Goal: Information Seeking & Learning: Learn about a topic

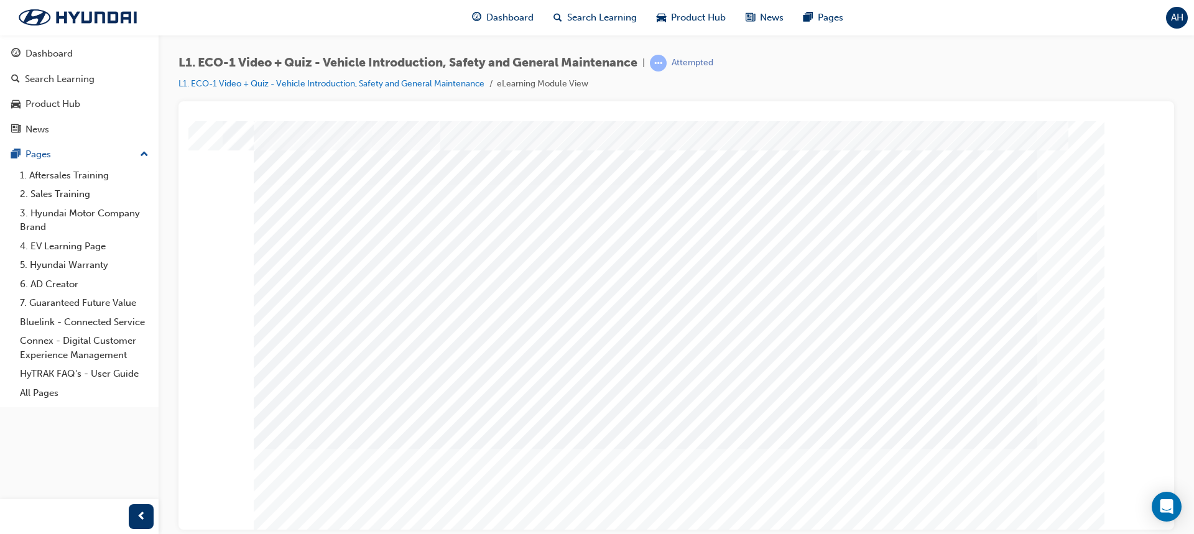
scroll to position [58, 0]
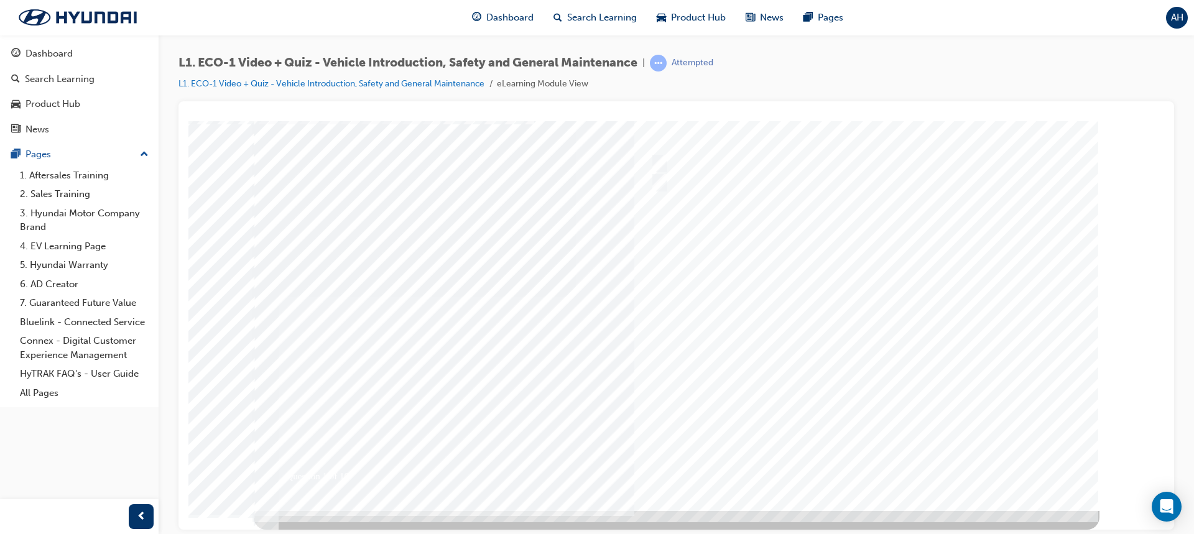
scroll to position [0, 0]
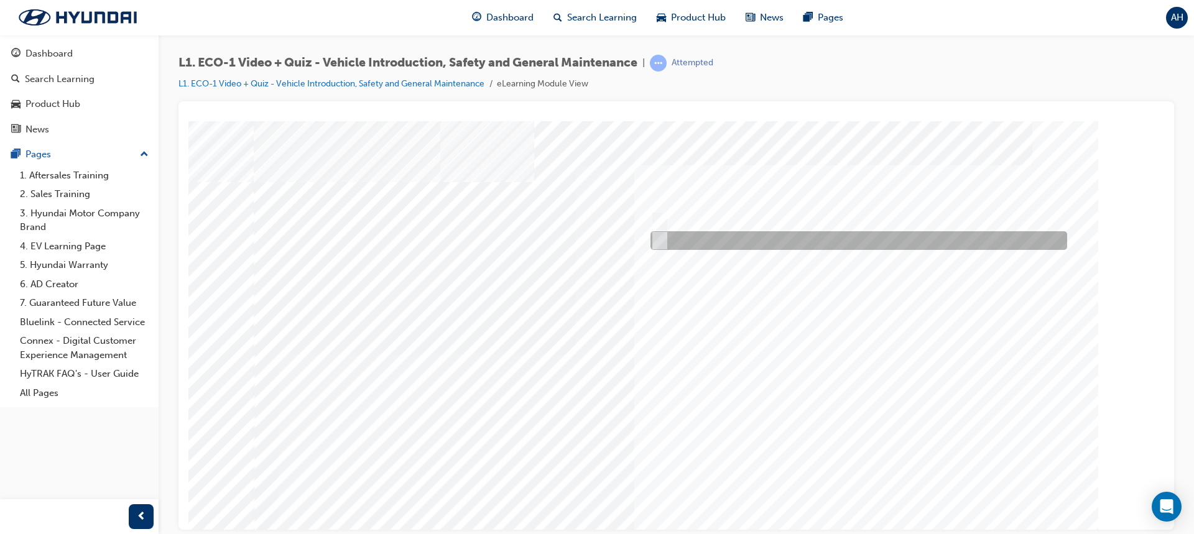
click at [660, 241] on input "No" at bounding box center [657, 241] width 14 height 14
radio input "true"
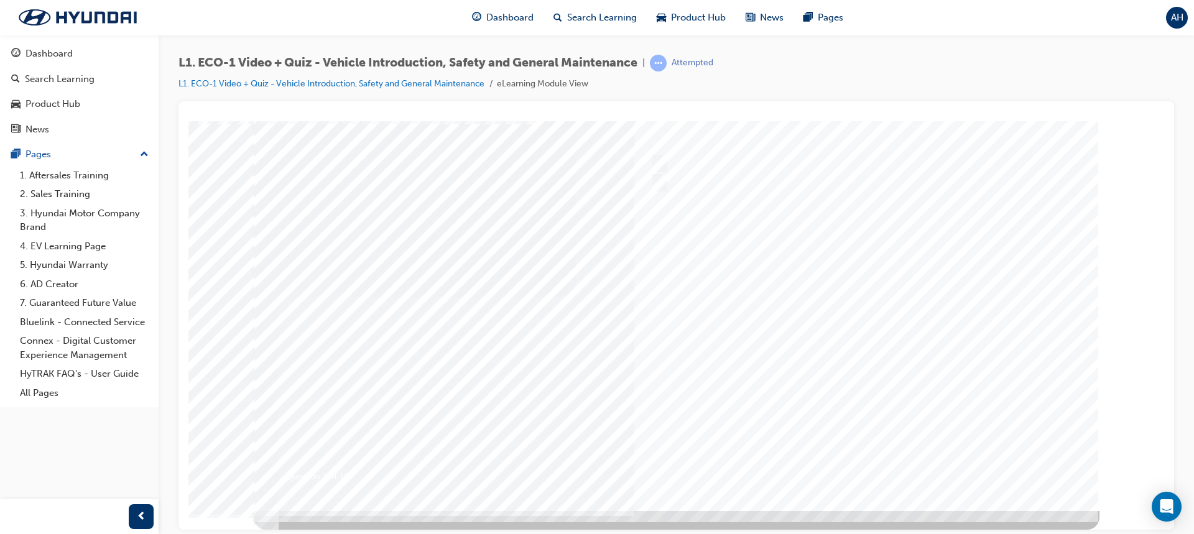
click at [943, 436] on div at bounding box center [676, 287] width 845 height 448
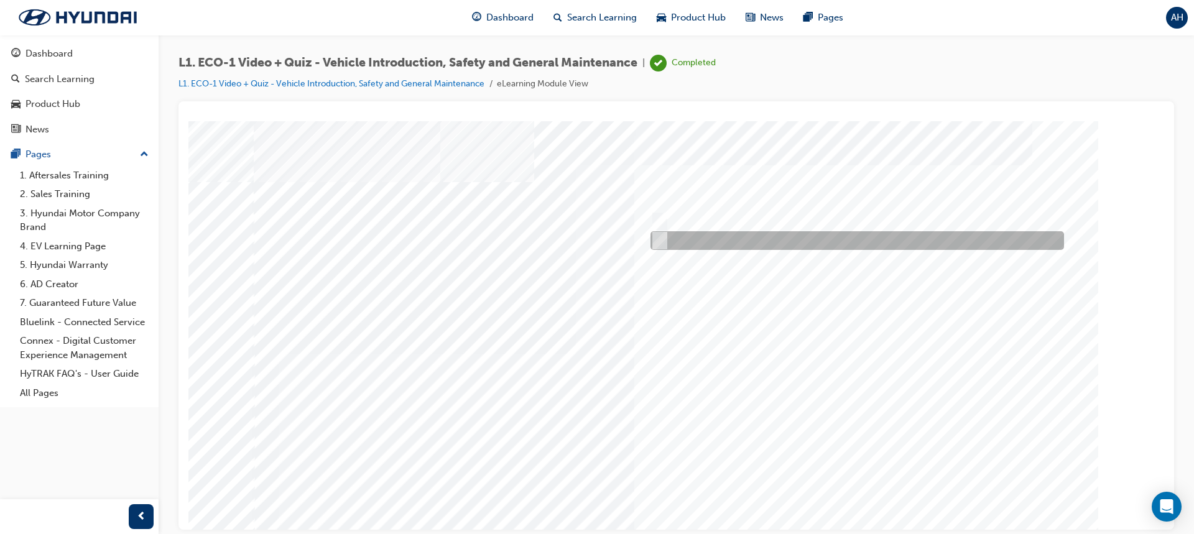
click at [661, 240] on input "No" at bounding box center [657, 241] width 14 height 14
radio input "true"
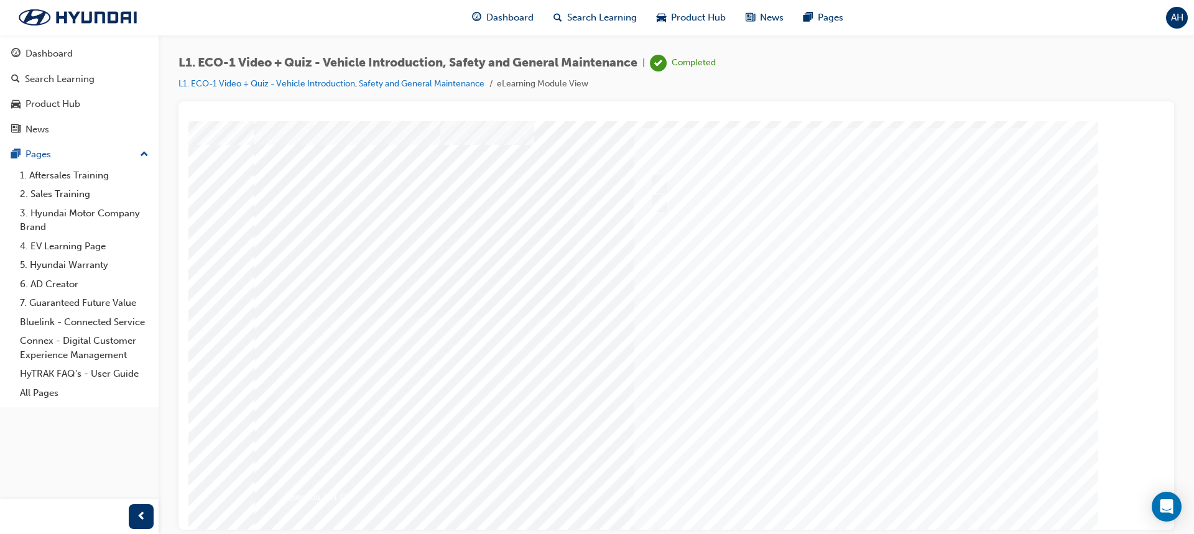
scroll to position [58, 0]
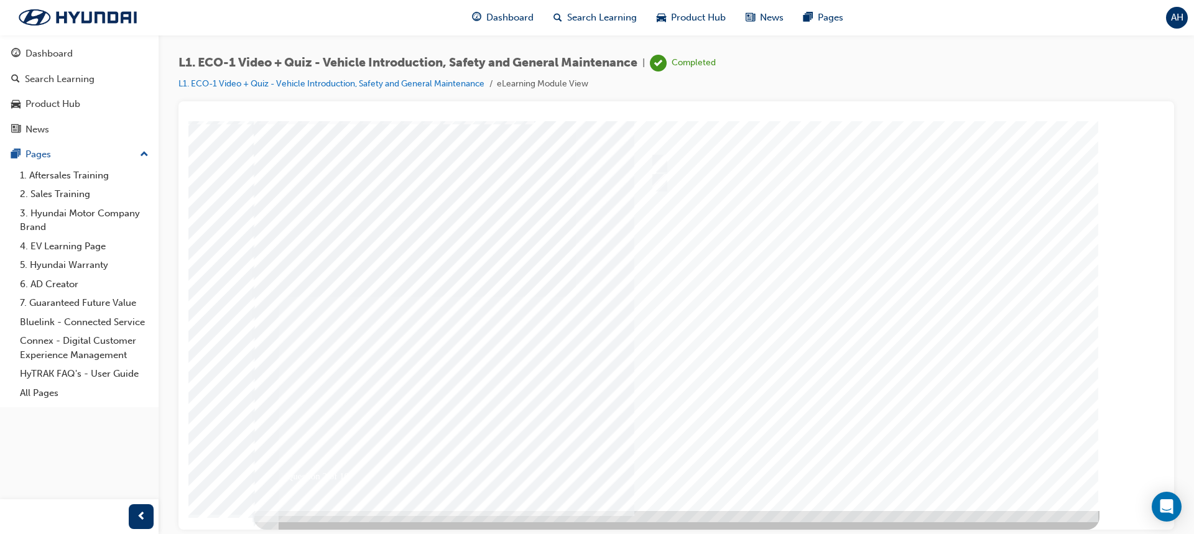
click at [933, 460] on div at bounding box center [676, 287] width 845 height 448
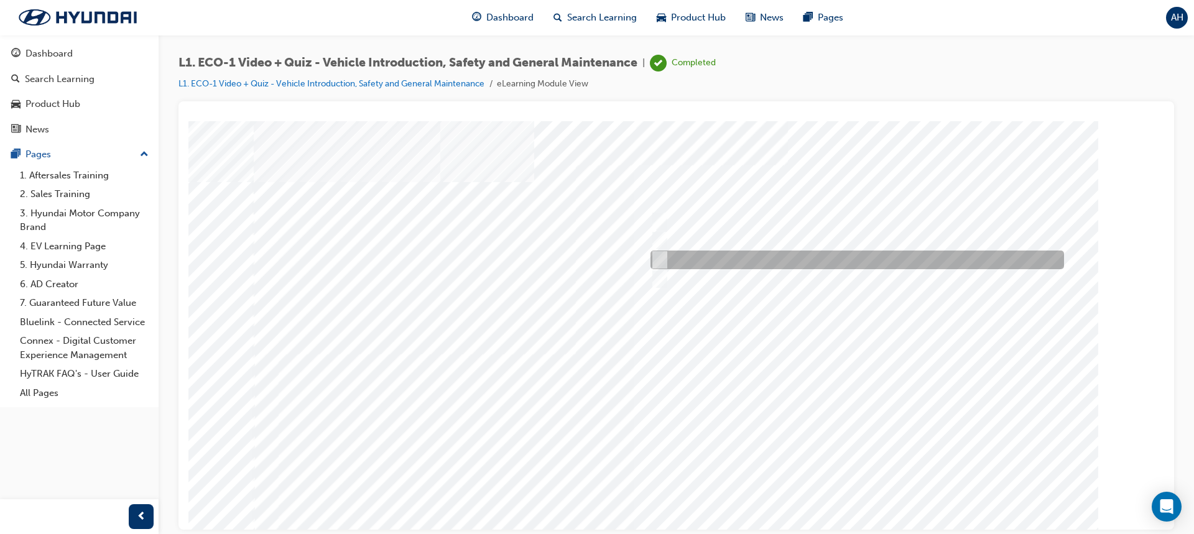
click at [658, 258] on input "Immediately advise an Eco Vehicle Specialist Technician." at bounding box center [657, 260] width 14 height 14
radio input "true"
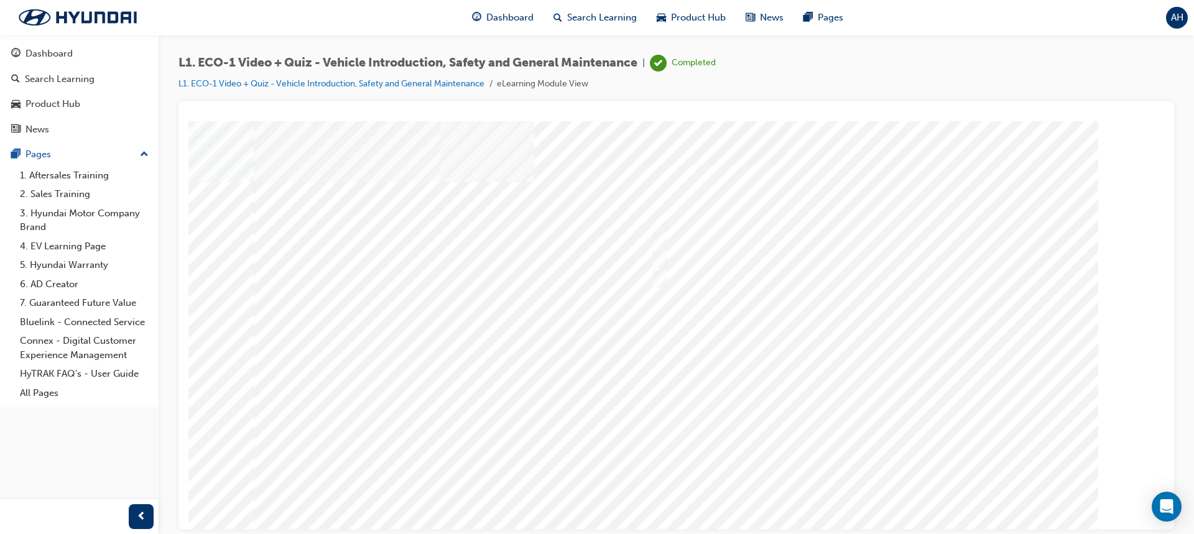
click at [916, 404] on div at bounding box center [676, 345] width 845 height 448
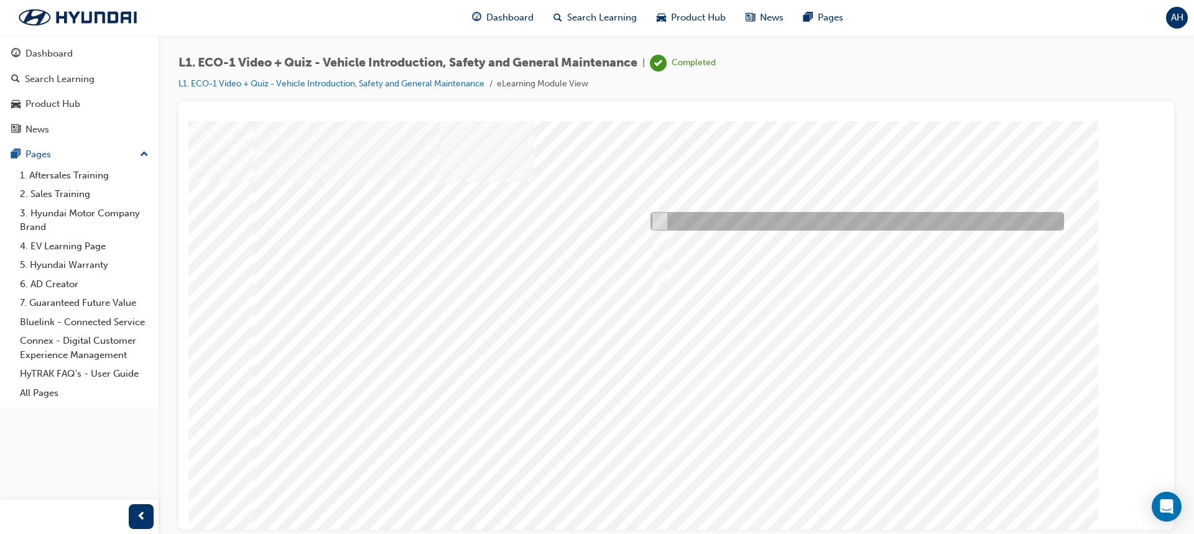
click at [660, 215] on input "An orange covering." at bounding box center [657, 221] width 14 height 14
radio input "true"
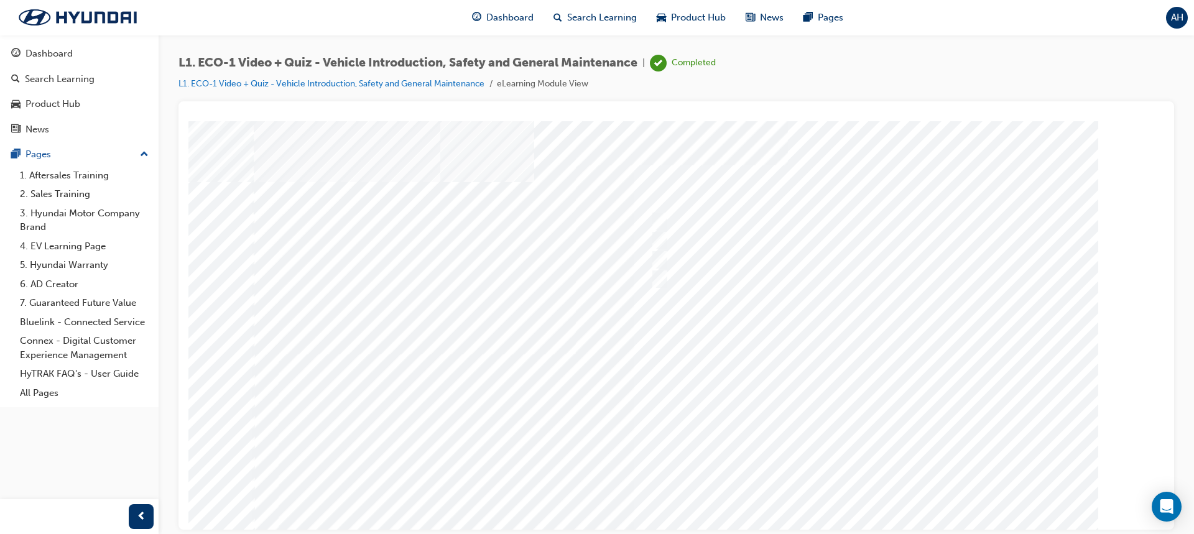
click at [877, 426] on div at bounding box center [676, 345] width 845 height 448
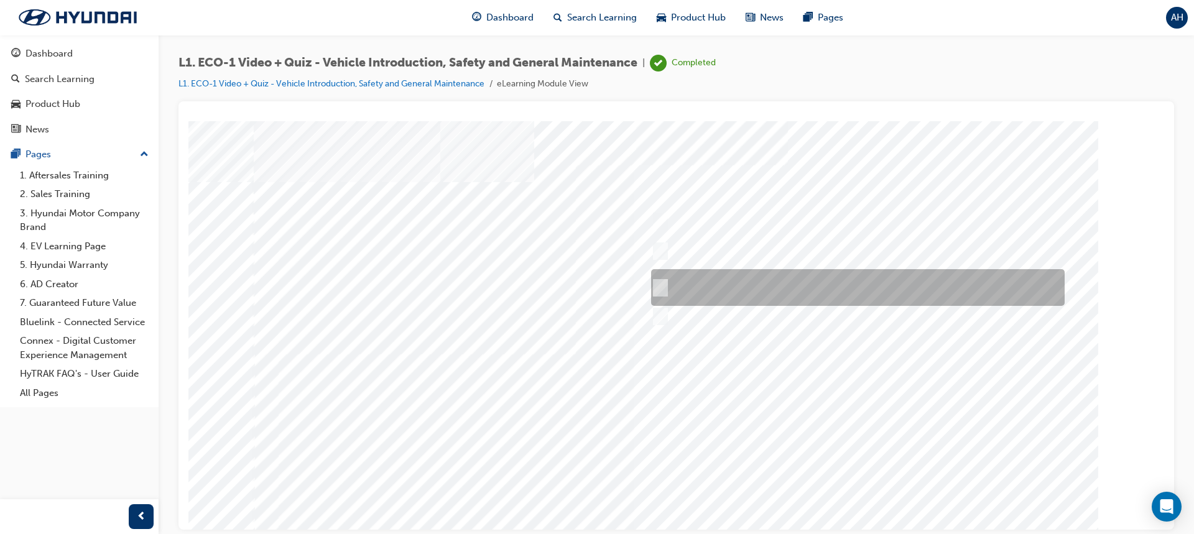
click at [656, 284] on input "Red means High Voltage is present, and orange means High Voltage may be present." at bounding box center [658, 288] width 14 height 14
radio input "true"
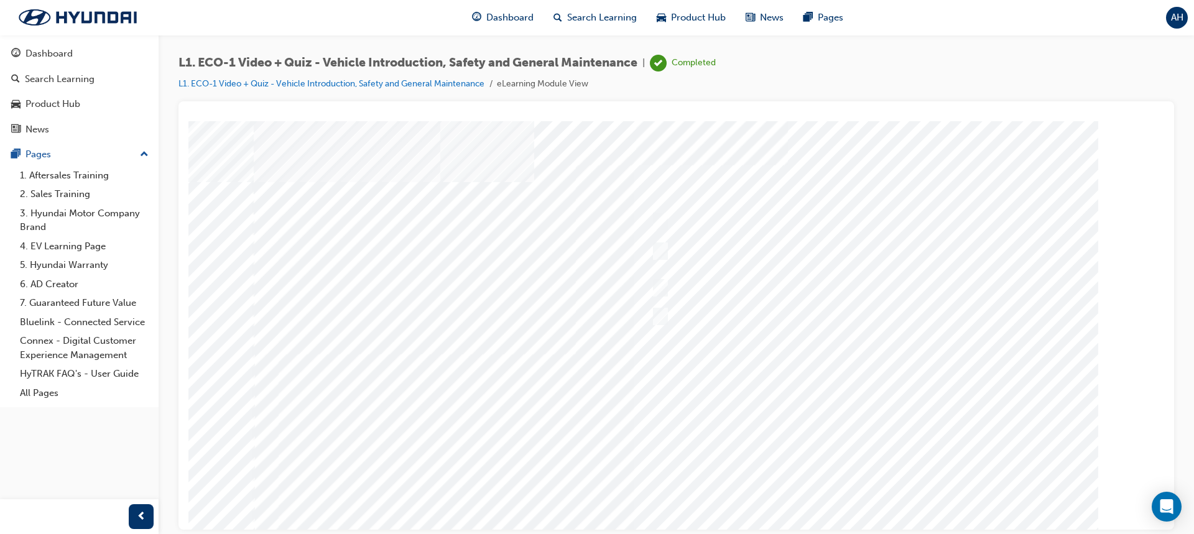
click at [873, 449] on div at bounding box center [676, 345] width 845 height 448
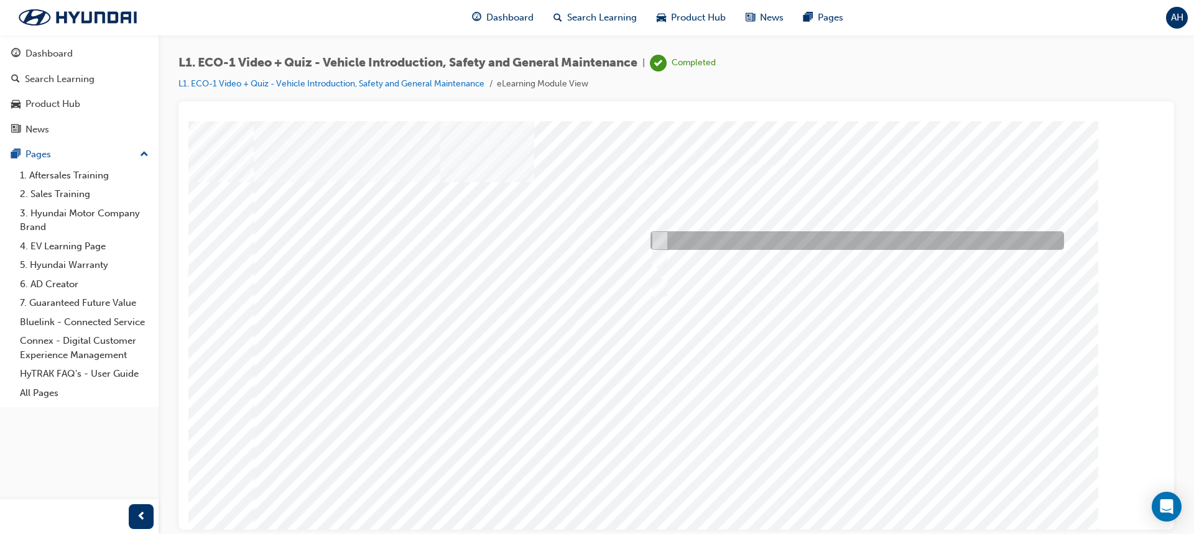
click at [656, 240] on input "Under the instruction of an Eco Vehicle Specialist Technician." at bounding box center [657, 241] width 14 height 14
radio input "true"
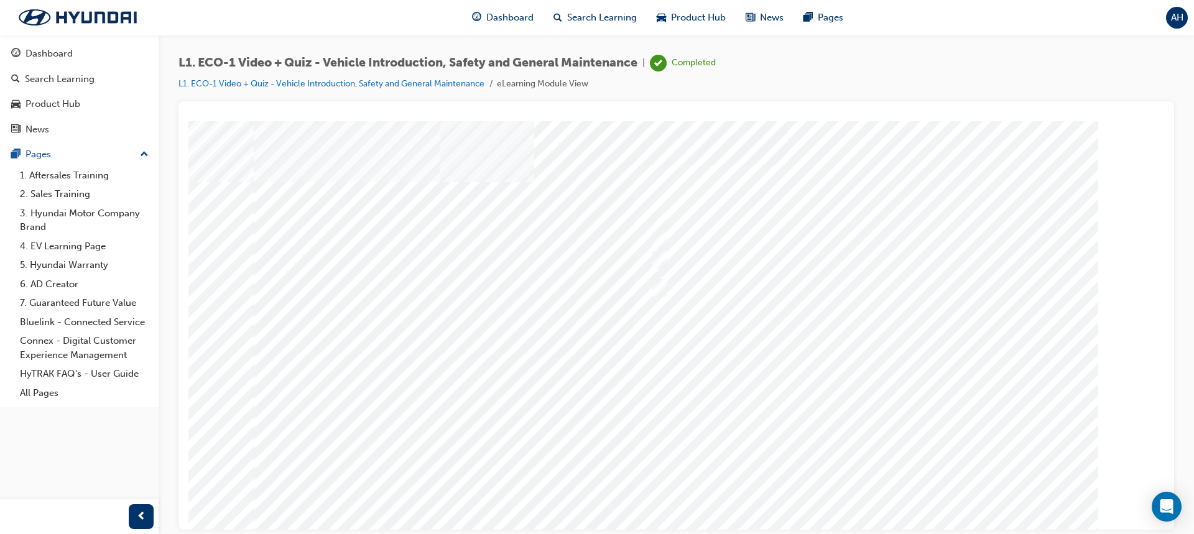
click at [867, 397] on div at bounding box center [676, 345] width 845 height 448
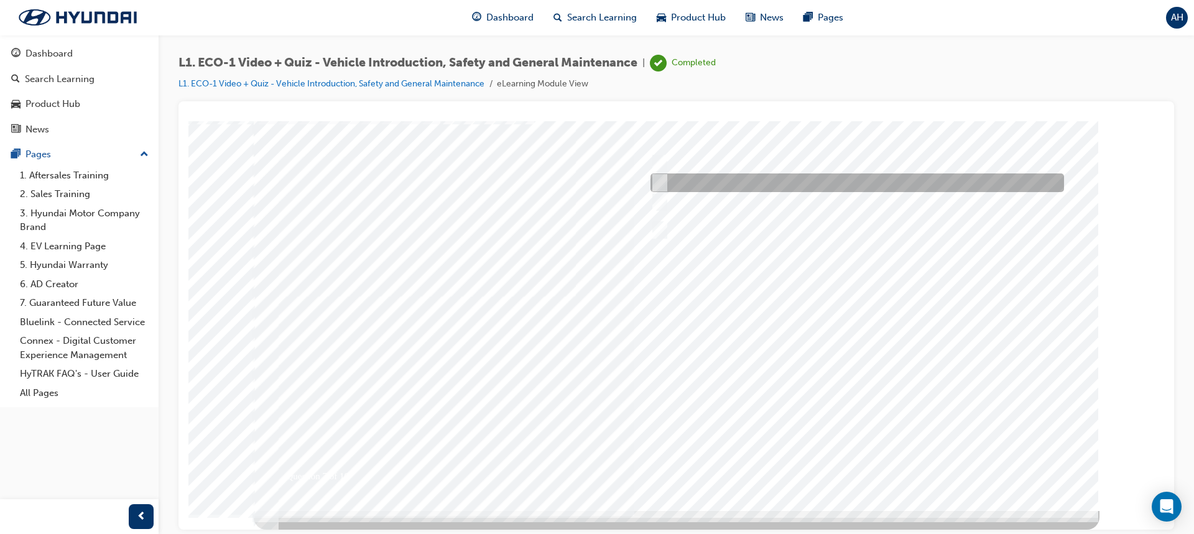
click at [666, 186] on div at bounding box center [853, 182] width 413 height 19
radio input "true"
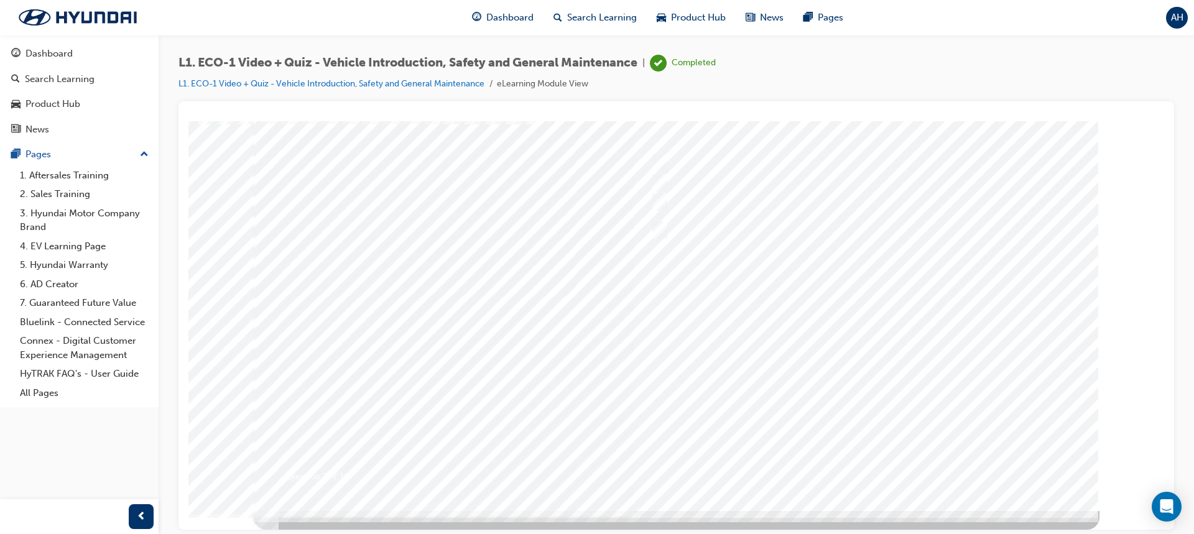
click at [908, 326] on div at bounding box center [676, 287] width 845 height 448
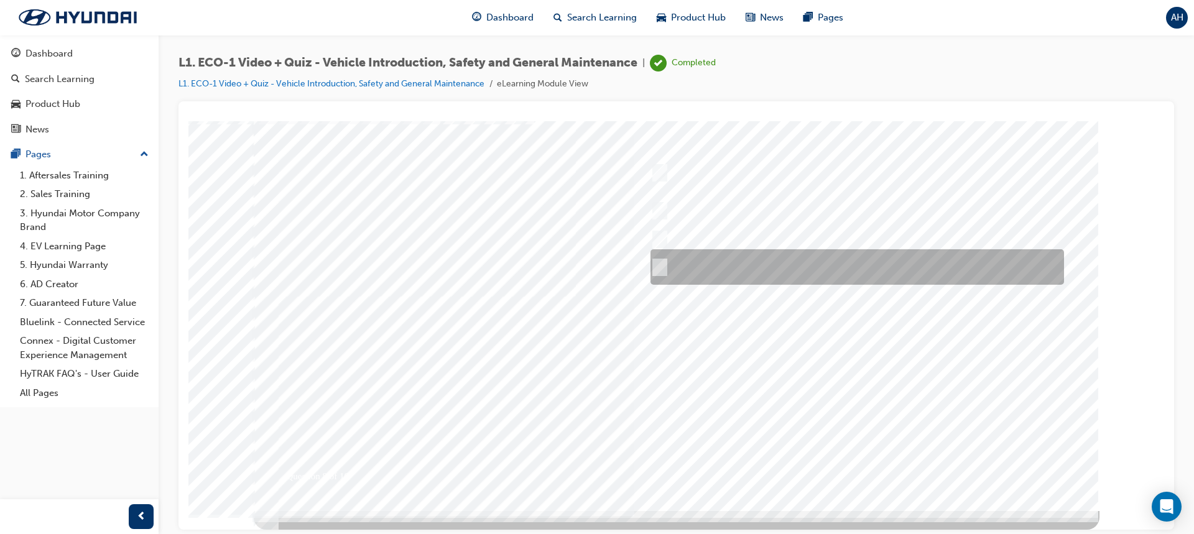
click at [663, 261] on input "Yes, if no HV faults are present, and a visual inspection has been performed." at bounding box center [657, 267] width 14 height 14
radio input "true"
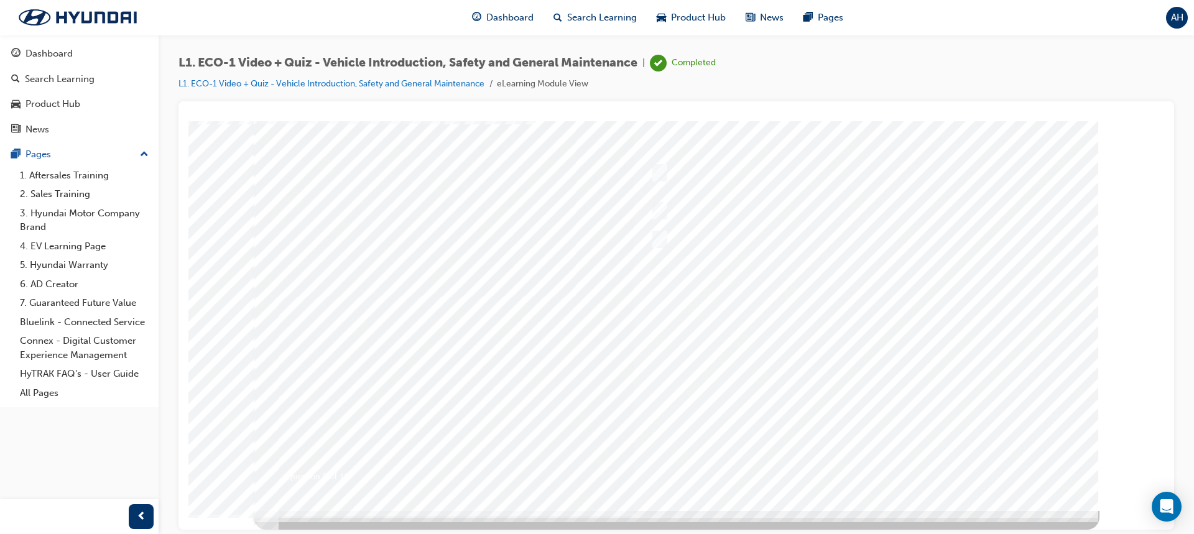
click at [859, 381] on div at bounding box center [676, 287] width 845 height 448
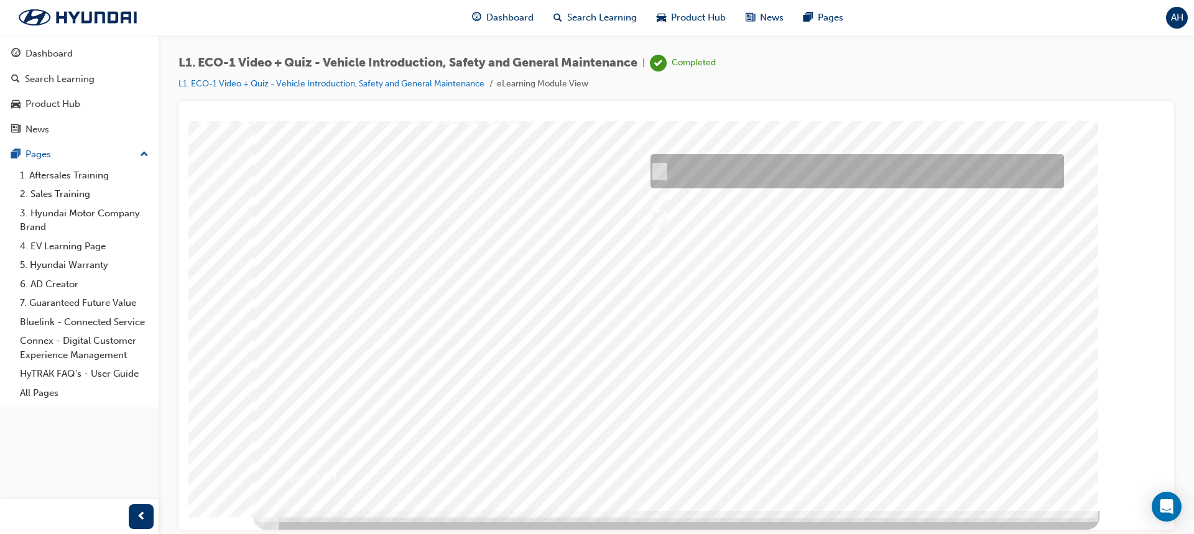
click at [665, 177] on div at bounding box center [853, 171] width 413 height 34
radio input "true"
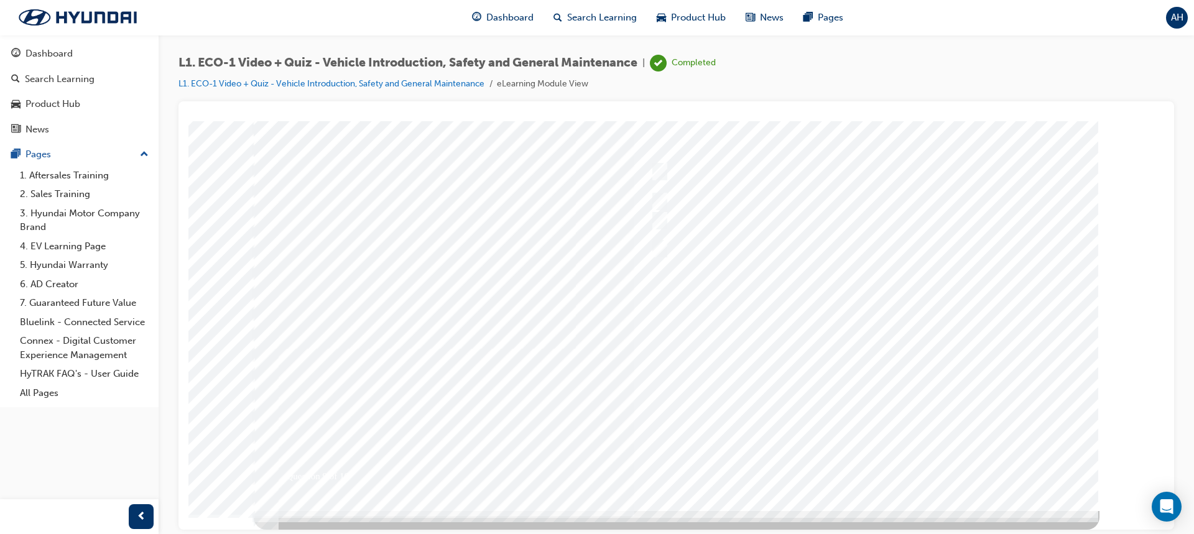
click at [1011, 355] on div at bounding box center [676, 287] width 845 height 448
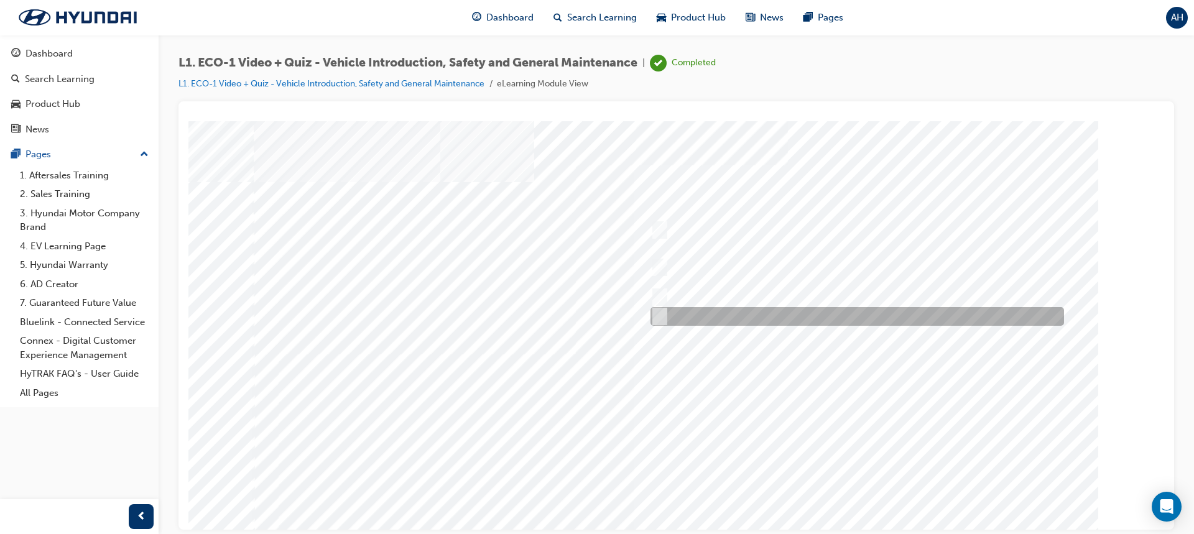
click at [654, 314] on input "Advise your Eco Vehicle Specialist Technician." at bounding box center [657, 317] width 14 height 14
radio input "true"
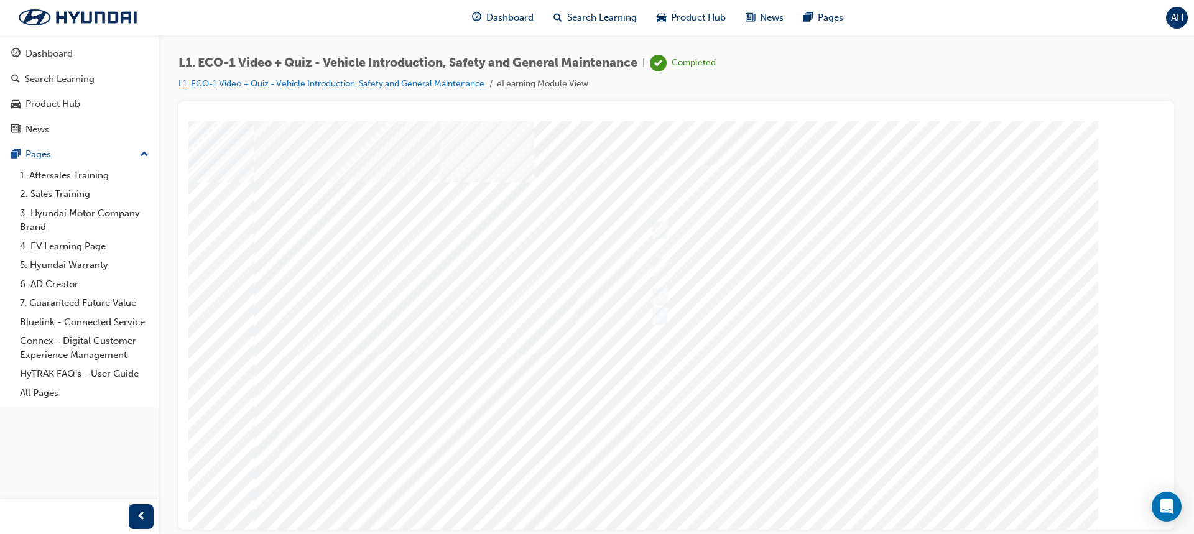
click at [843, 415] on div at bounding box center [676, 345] width 845 height 448
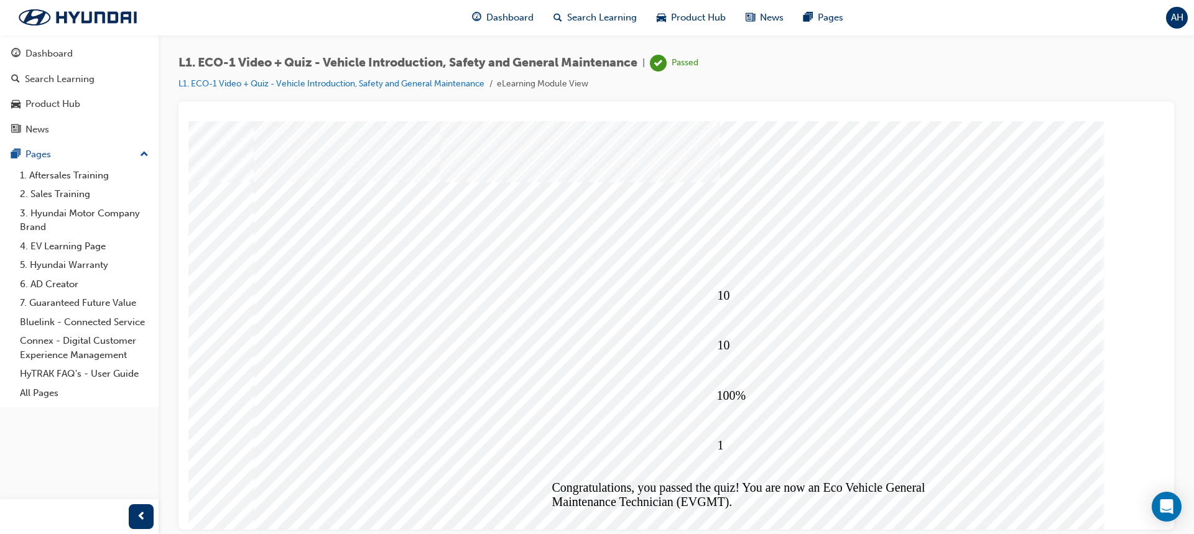
scroll to position [58, 0]
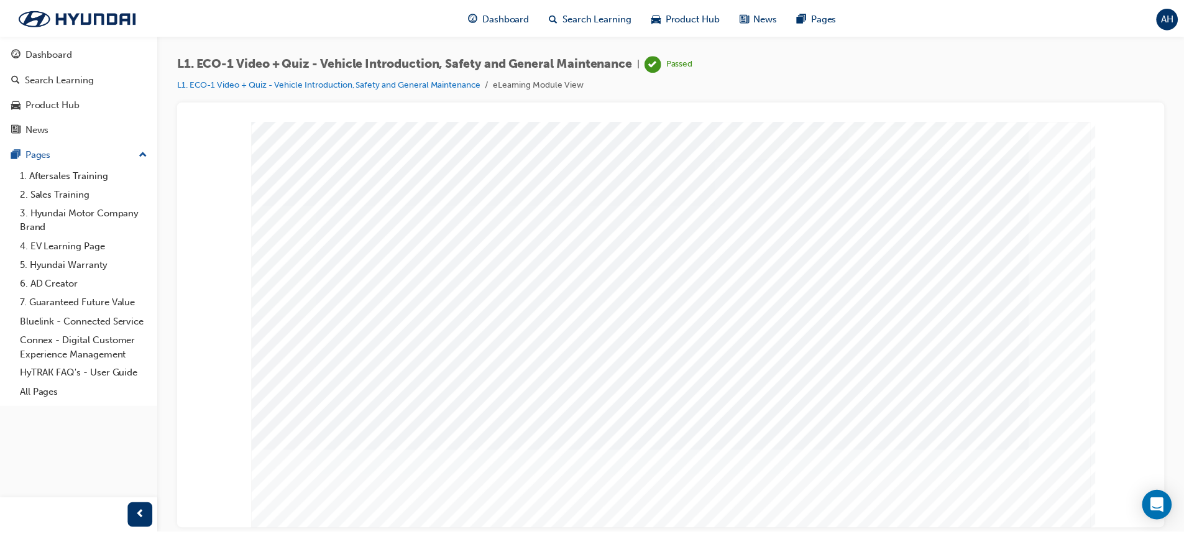
scroll to position [0, 0]
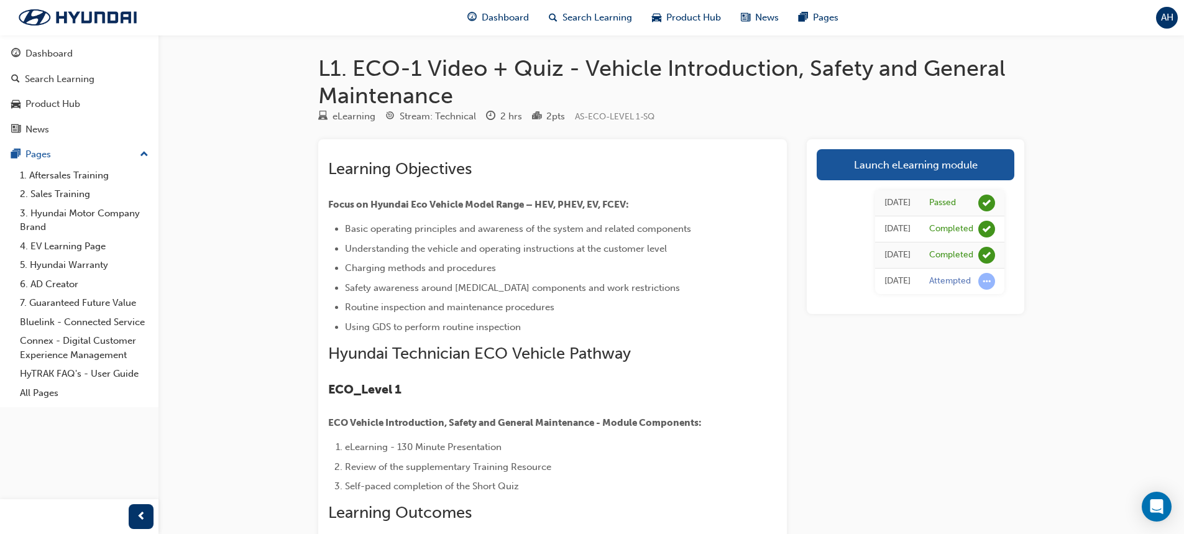
click at [1166, 22] on span "AH" at bounding box center [1167, 18] width 12 height 14
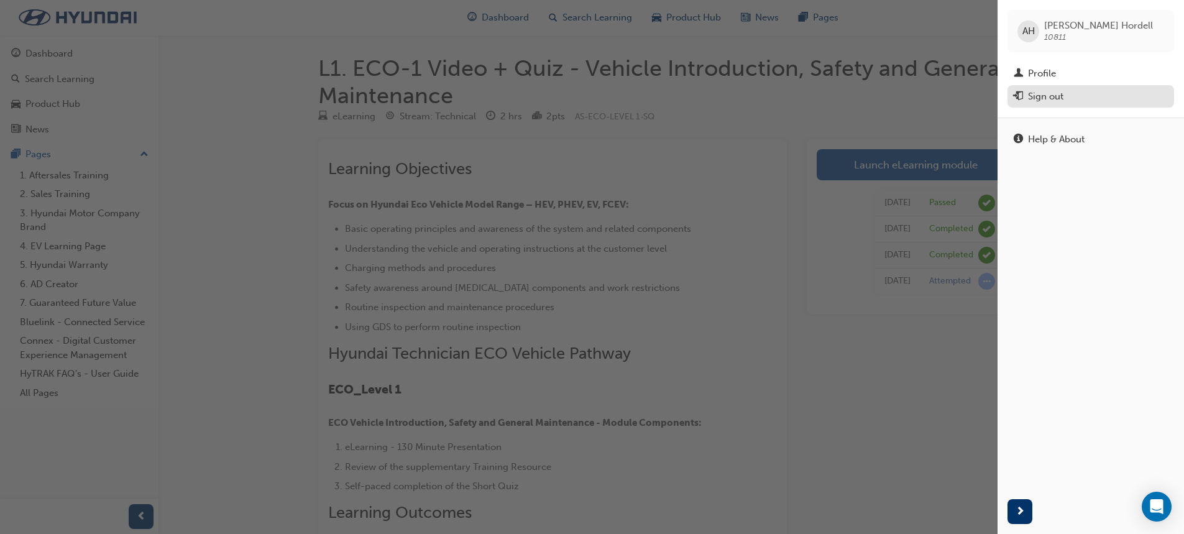
click at [1052, 99] on div "Sign out" at bounding box center [1045, 97] width 35 height 14
